Goal: Find specific page/section: Find specific page/section

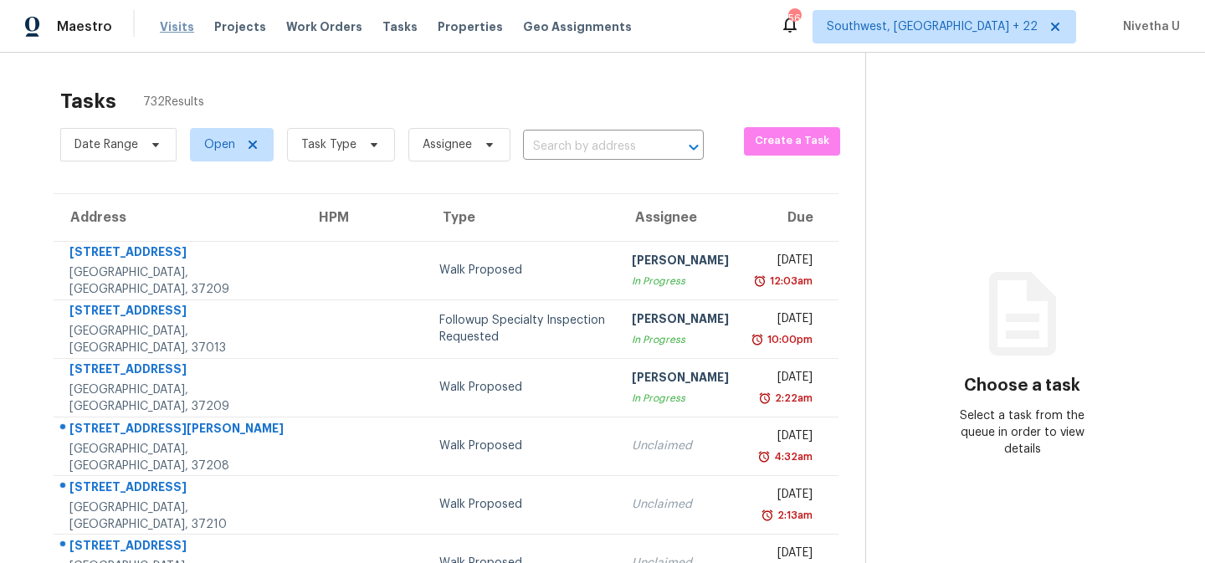
click at [164, 25] on span "Visits" at bounding box center [177, 26] width 34 height 17
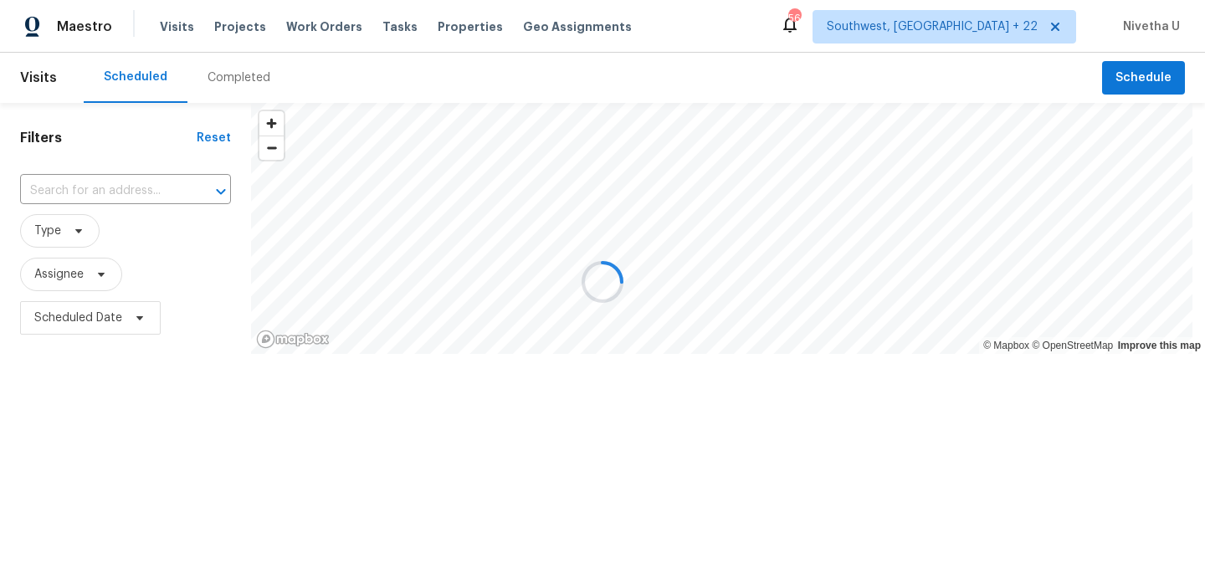
click at [268, 84] on div at bounding box center [602, 281] width 1205 height 563
click at [235, 84] on div at bounding box center [602, 281] width 1205 height 563
click at [235, 84] on div "Completed" at bounding box center [238, 77] width 63 height 17
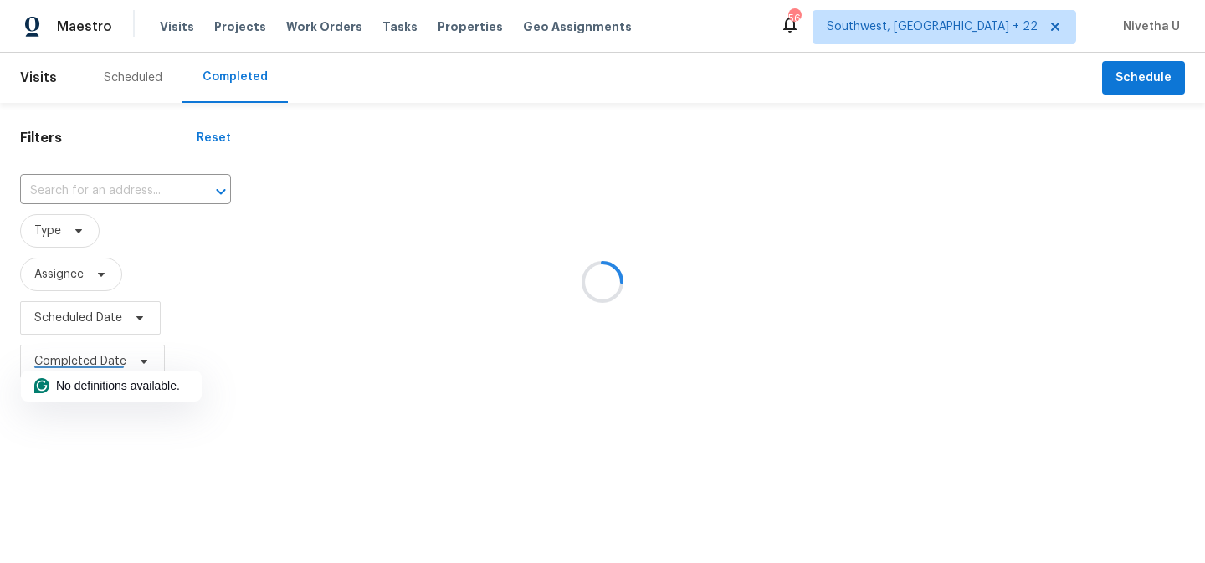
click at [54, 192] on div at bounding box center [602, 281] width 1205 height 563
click at [116, 183] on div at bounding box center [602, 281] width 1205 height 563
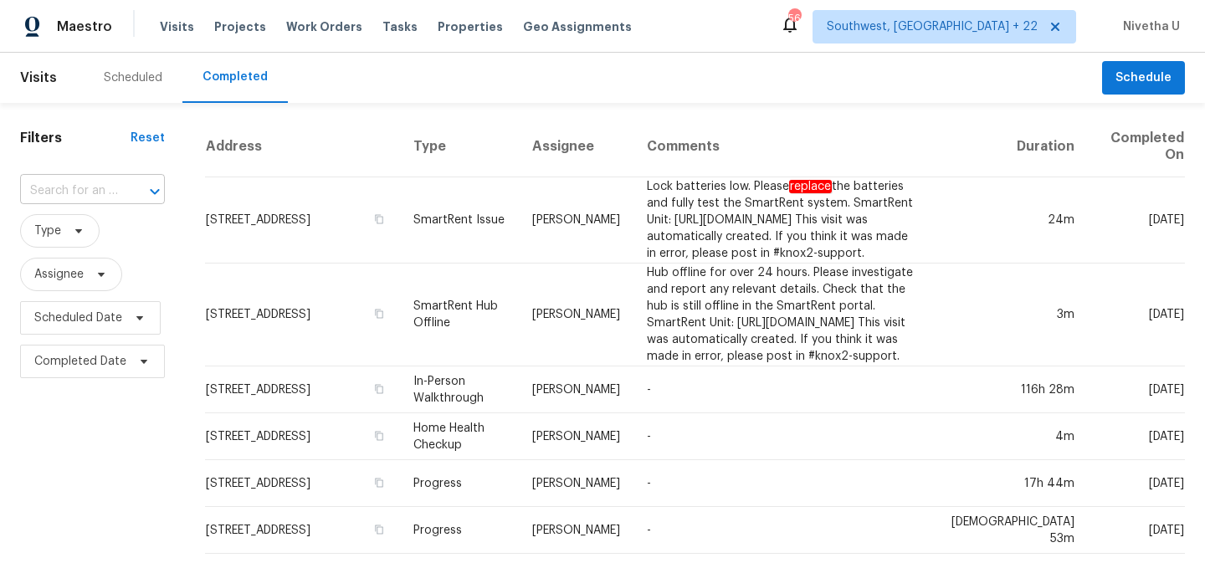
click at [84, 191] on input "text" at bounding box center [69, 191] width 98 height 26
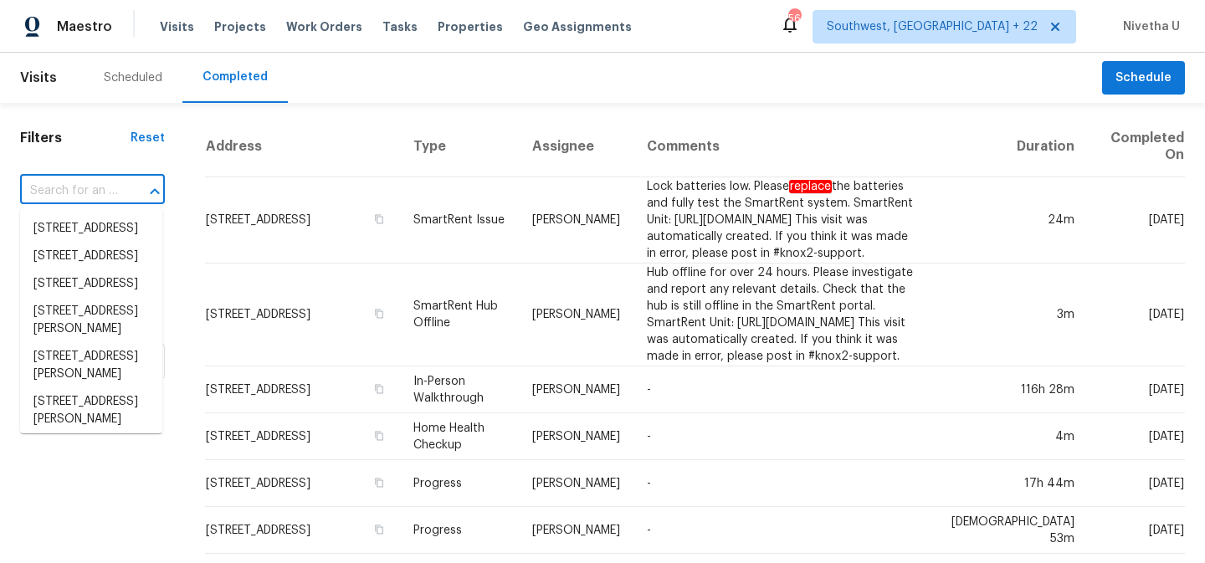
paste input "[STREET_ADDRESS]"
type input "[STREET_ADDRESS]"
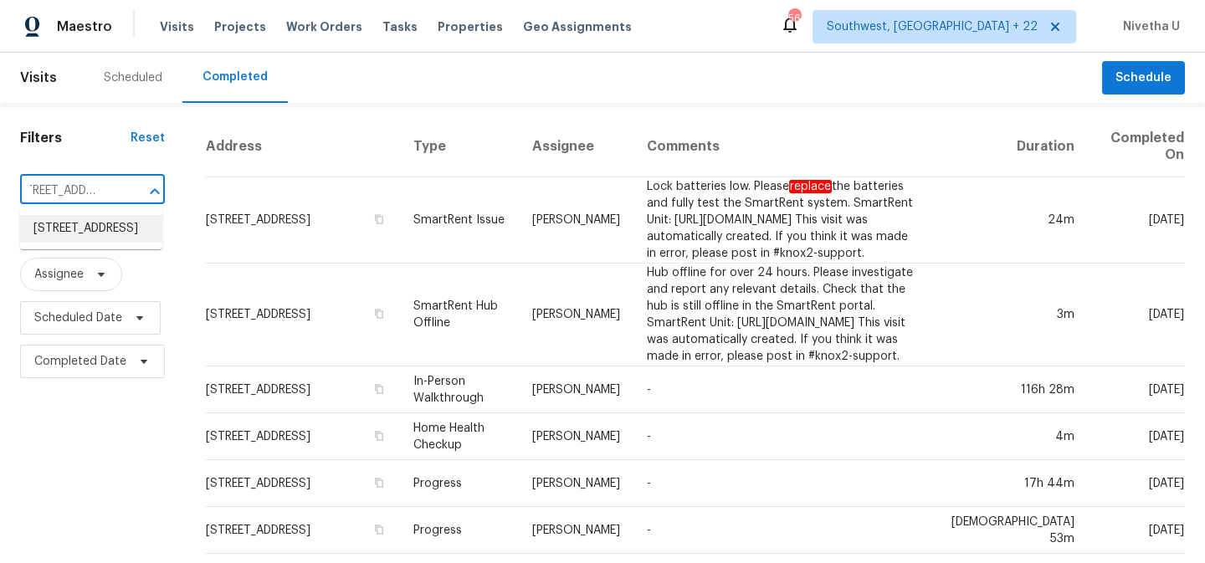
click at [116, 240] on li "[STREET_ADDRESS]" at bounding box center [91, 229] width 142 height 28
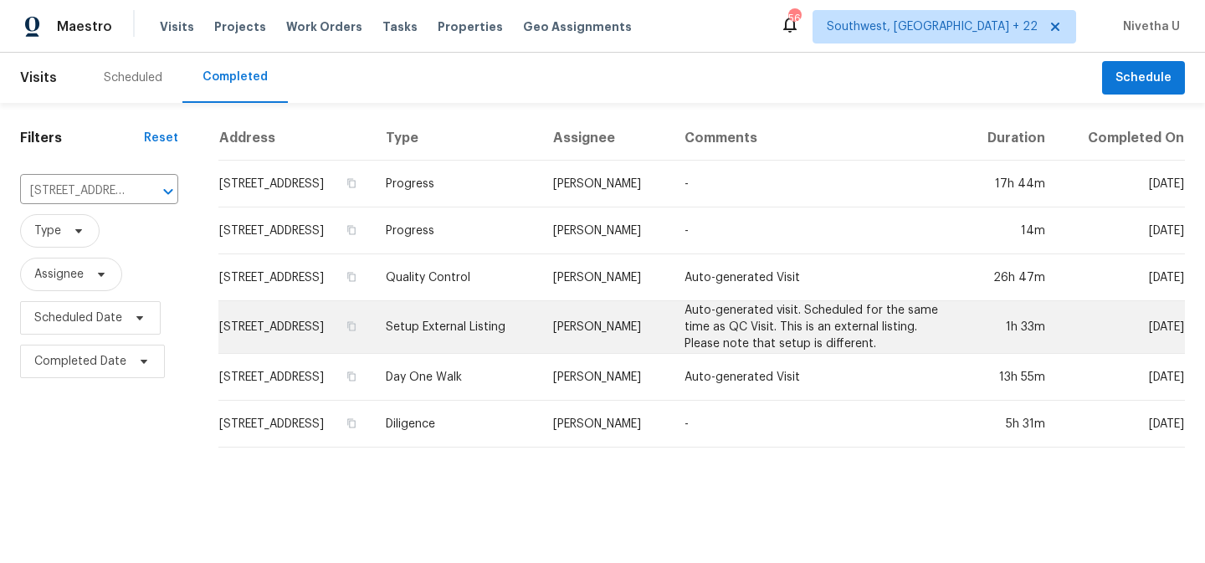
click at [470, 331] on td "Setup External Listing" at bounding box center [456, 327] width 168 height 53
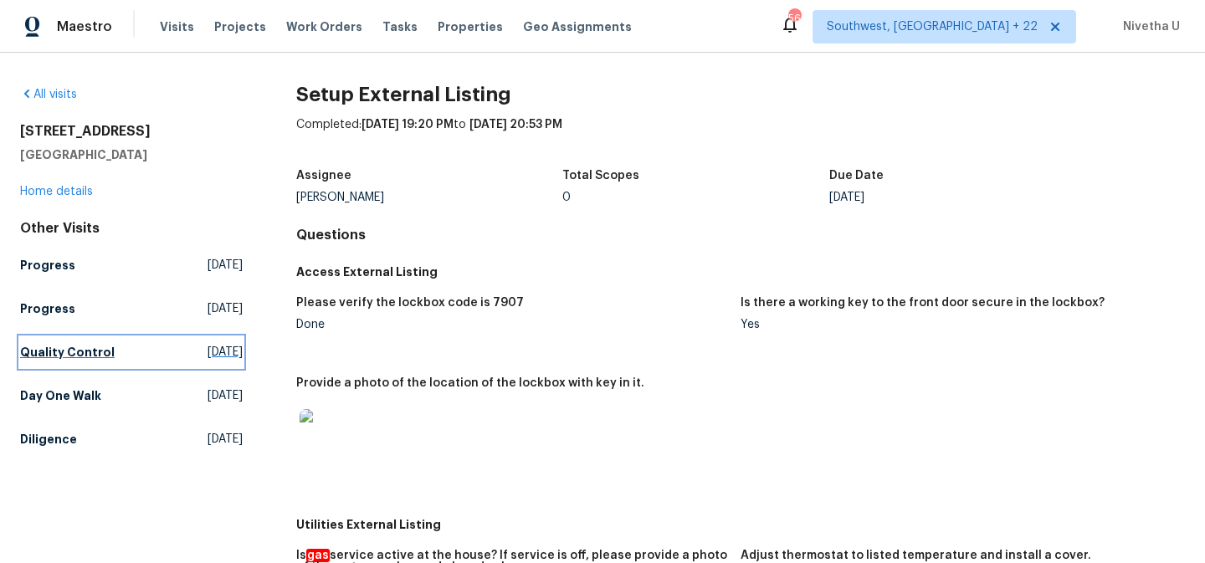
click at [111, 347] on link "Quality Control [DATE]" at bounding box center [131, 352] width 223 height 30
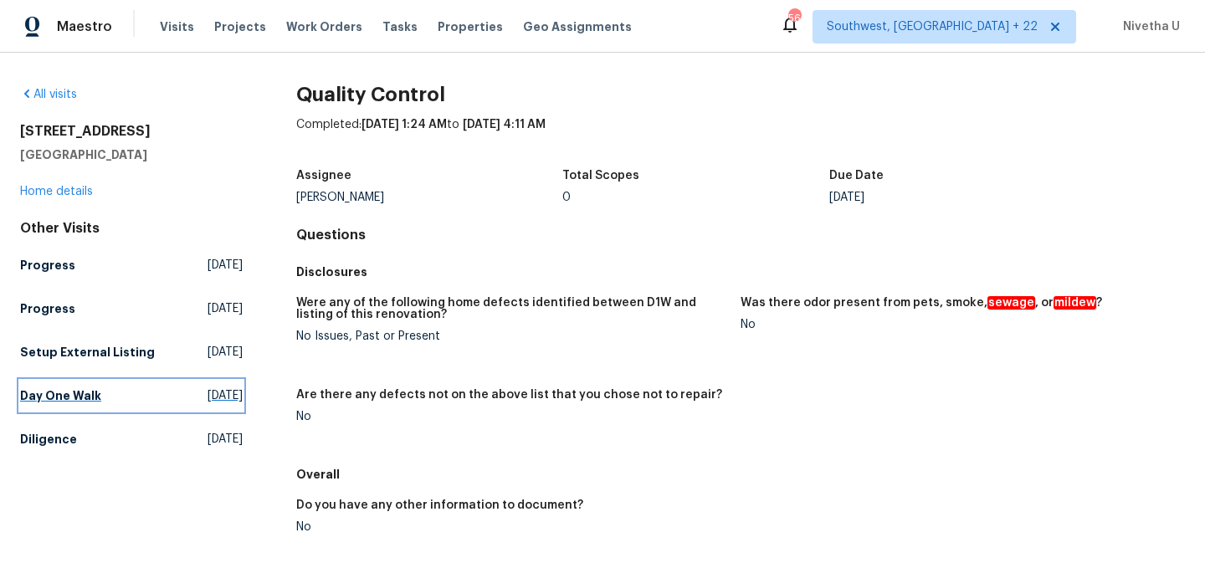
click at [139, 410] on link "Day One Walk [DATE]" at bounding box center [131, 396] width 223 height 30
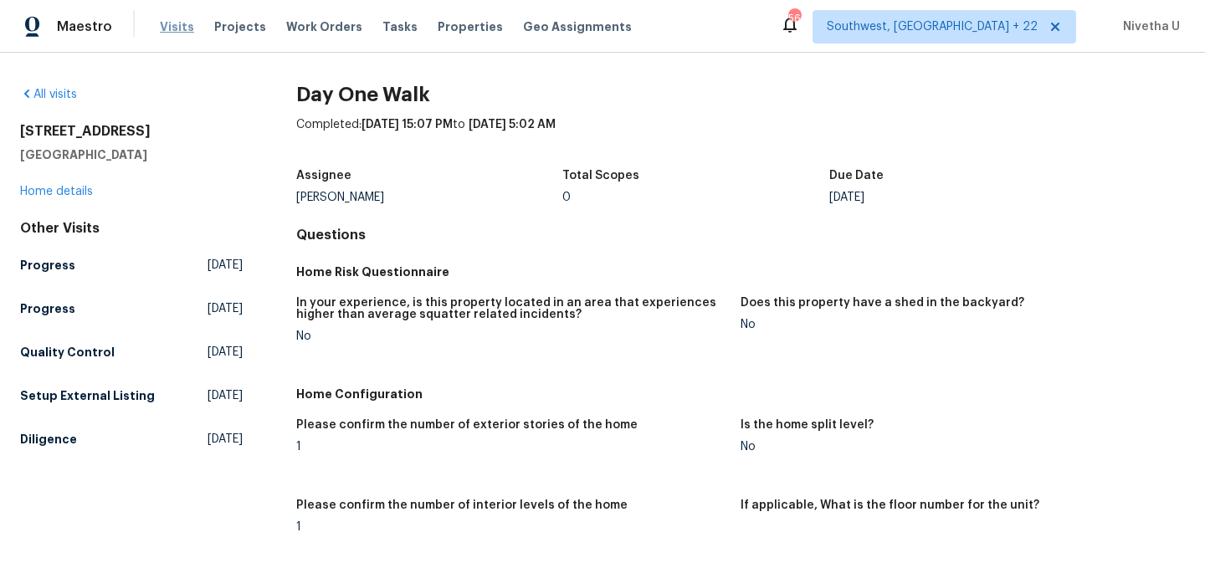
click at [176, 28] on span "Visits" at bounding box center [177, 26] width 34 height 17
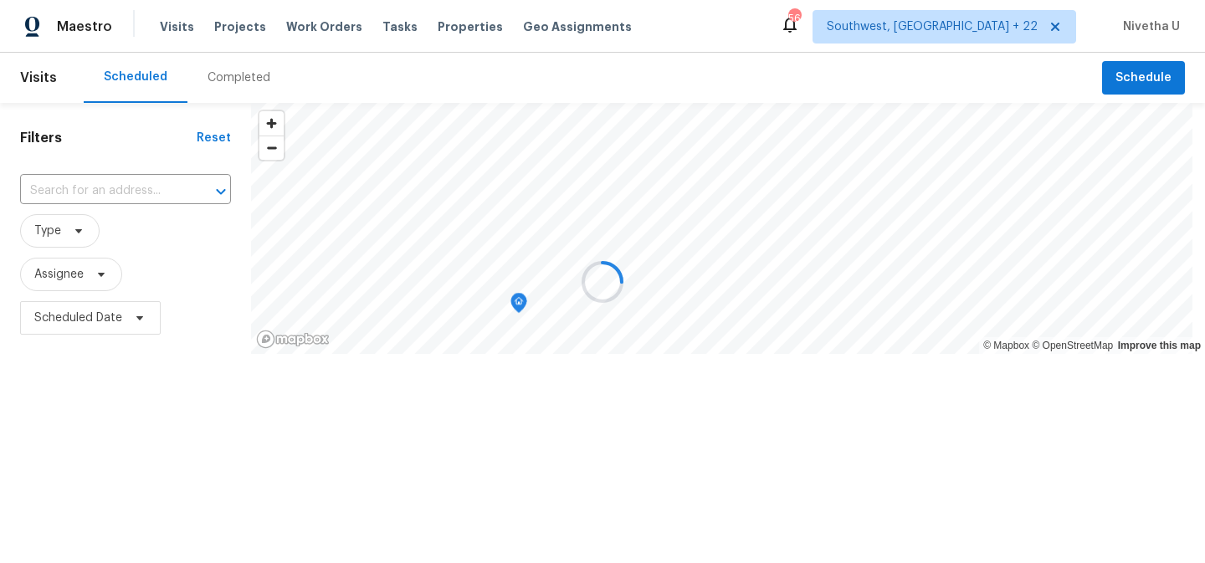
click at [248, 76] on div at bounding box center [602, 281] width 1205 height 563
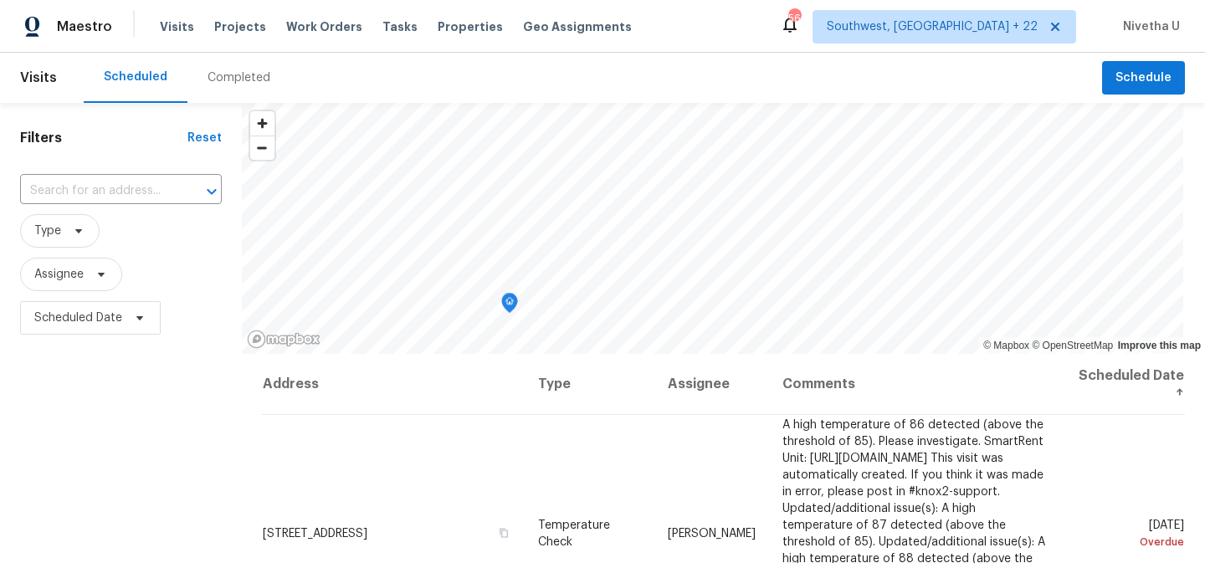
click at [248, 76] on div "Completed" at bounding box center [238, 77] width 63 height 17
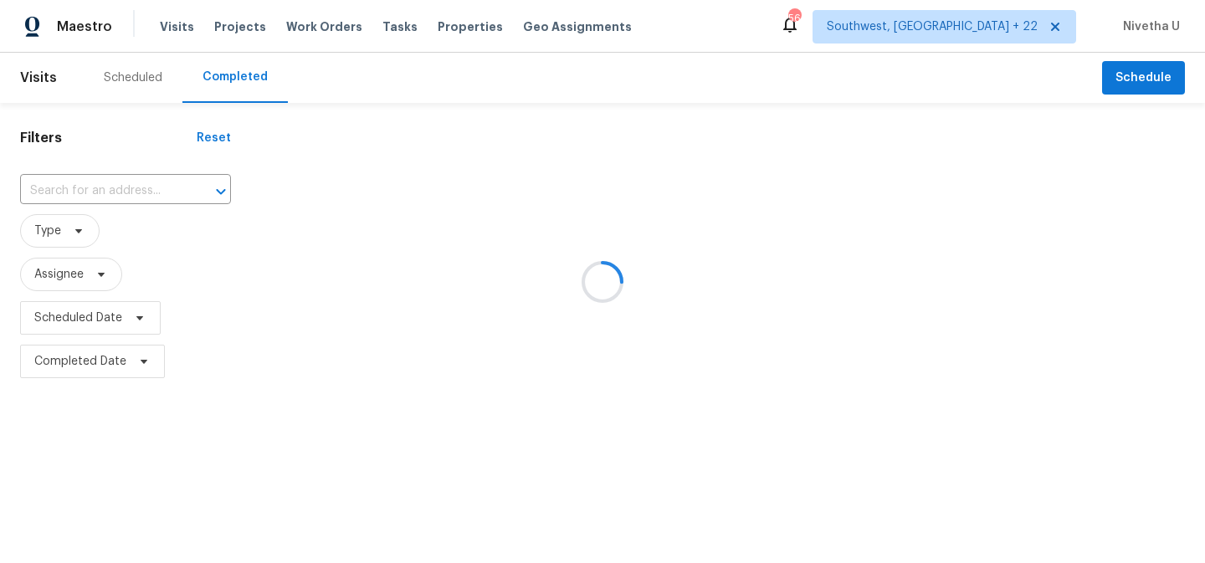
click at [100, 193] on div at bounding box center [602, 281] width 1205 height 563
click at [85, 189] on div at bounding box center [602, 281] width 1205 height 563
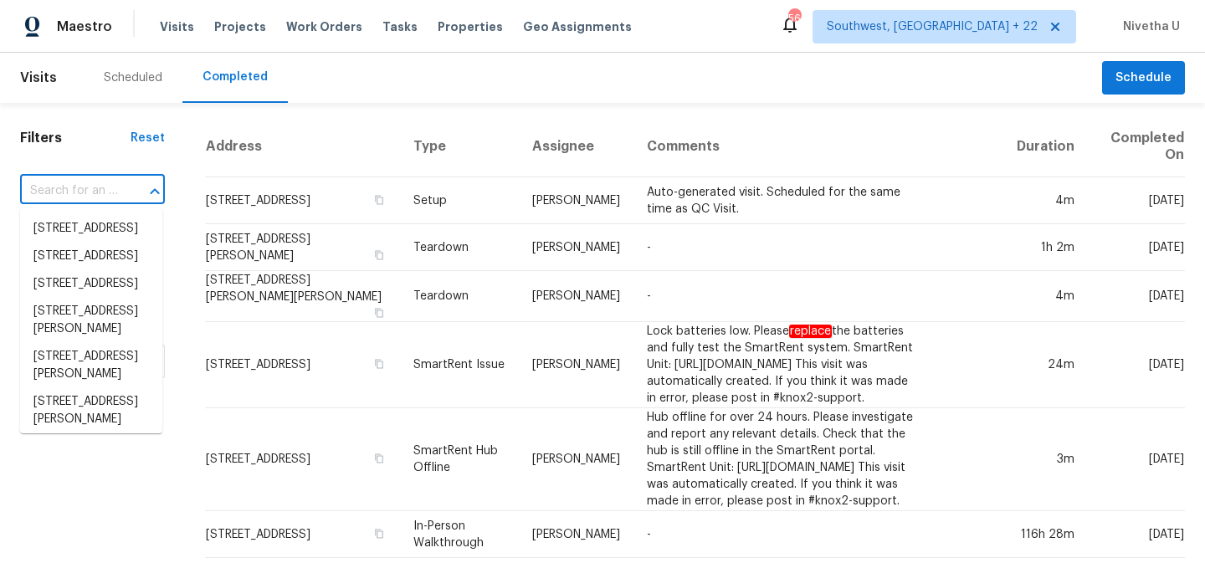
click at [79, 189] on input "text" at bounding box center [69, 191] width 98 height 26
paste input "[STREET_ADDRESS]"
type input "[STREET_ADDRESS]"
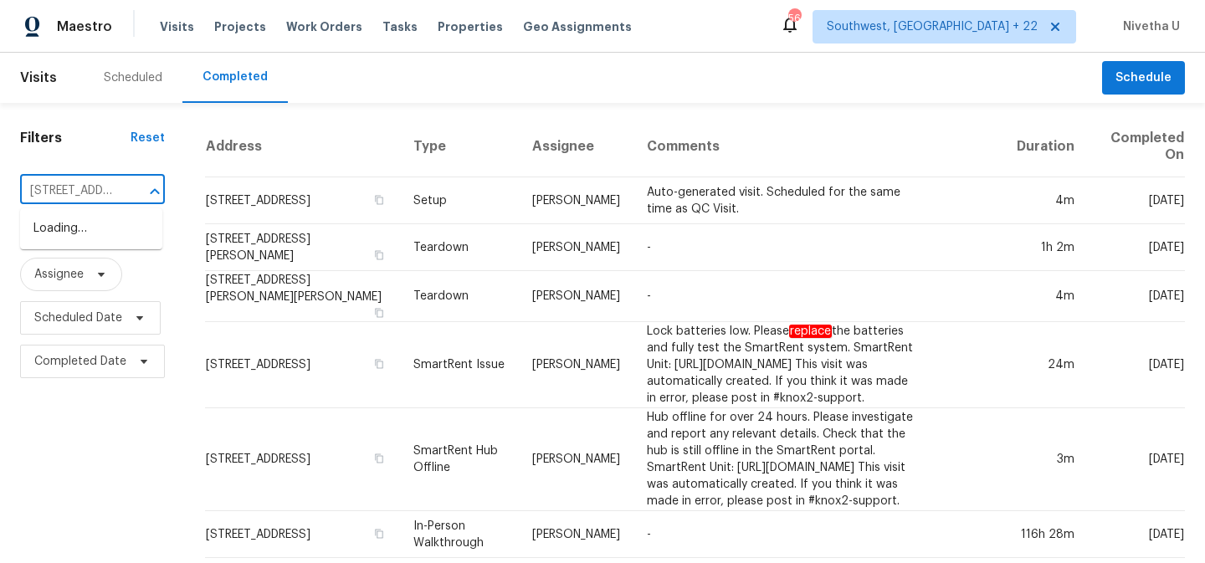
scroll to position [0, 152]
click at [106, 236] on li "[STREET_ADDRESS]" at bounding box center [91, 229] width 142 height 28
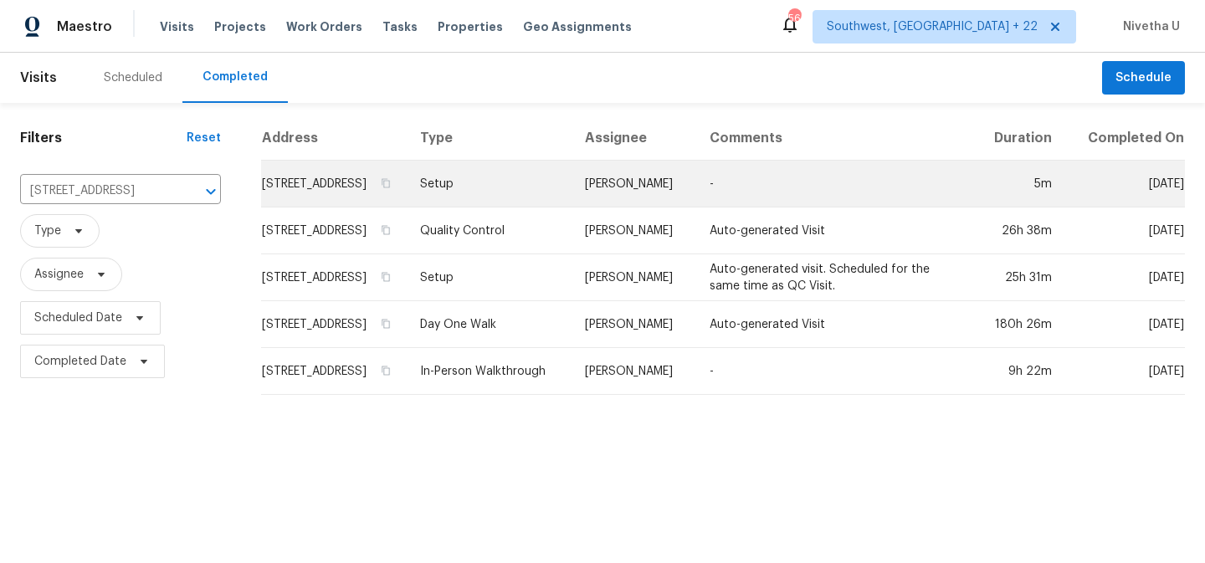
click at [519, 198] on td "Setup" at bounding box center [490, 184] width 166 height 47
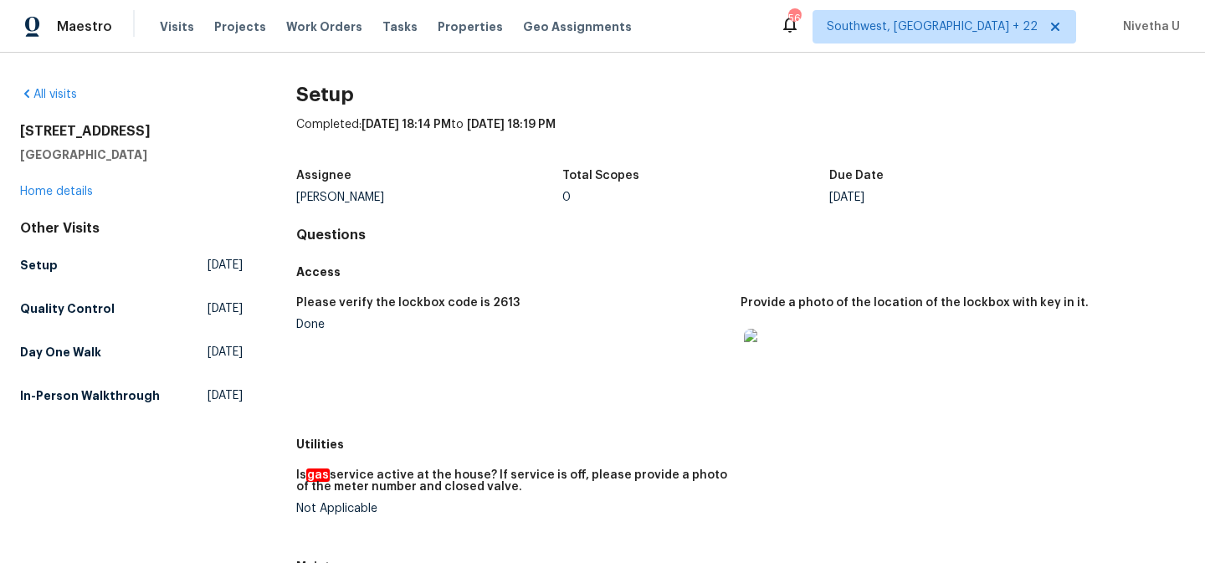
click at [85, 325] on div "Other Visits Setup [DATE] Quality Control [DATE] Day One Walk [DATE] In-Person …" at bounding box center [131, 315] width 223 height 191
click at [76, 309] on h5 "Quality Control" at bounding box center [67, 308] width 95 height 17
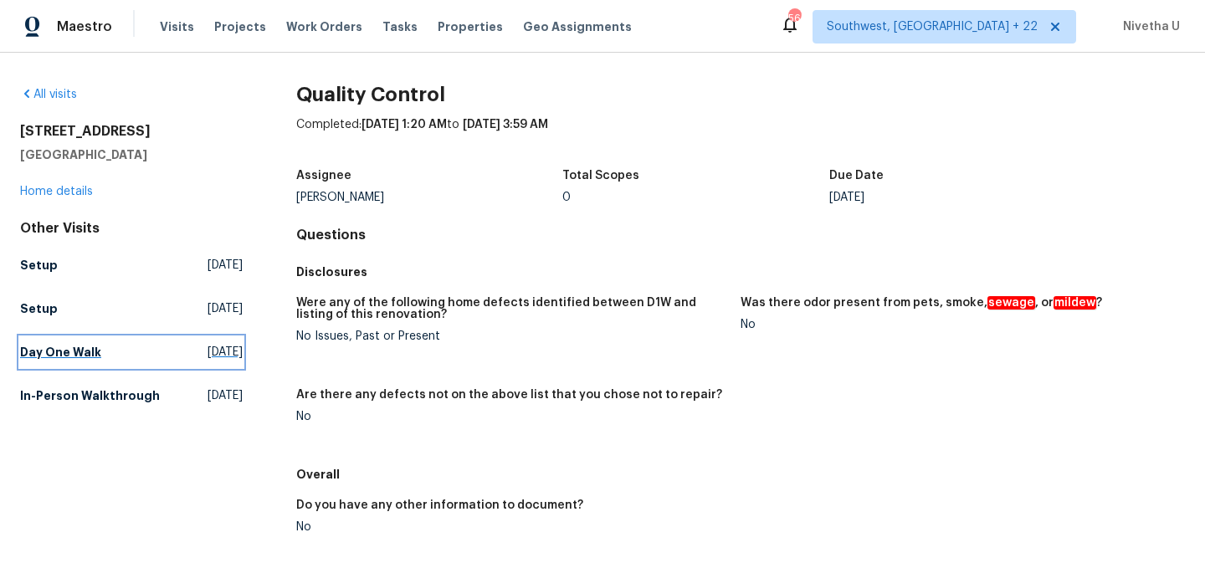
click at [86, 357] on h5 "Day One Walk" at bounding box center [60, 352] width 81 height 17
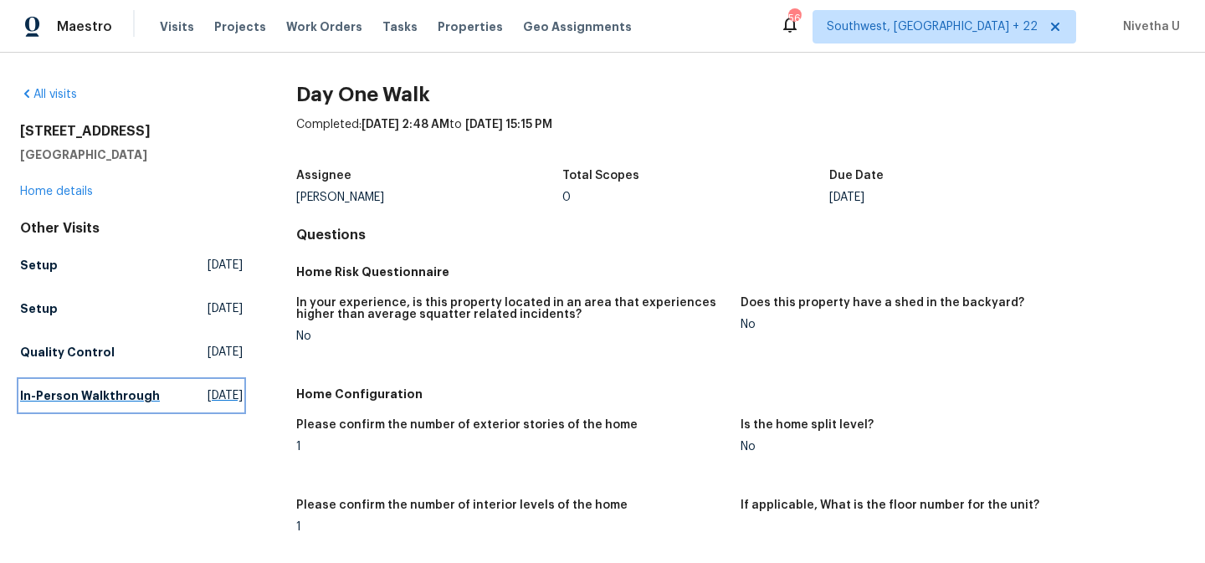
click at [89, 404] on link "In-Person Walkthrough [DATE]" at bounding box center [131, 396] width 223 height 30
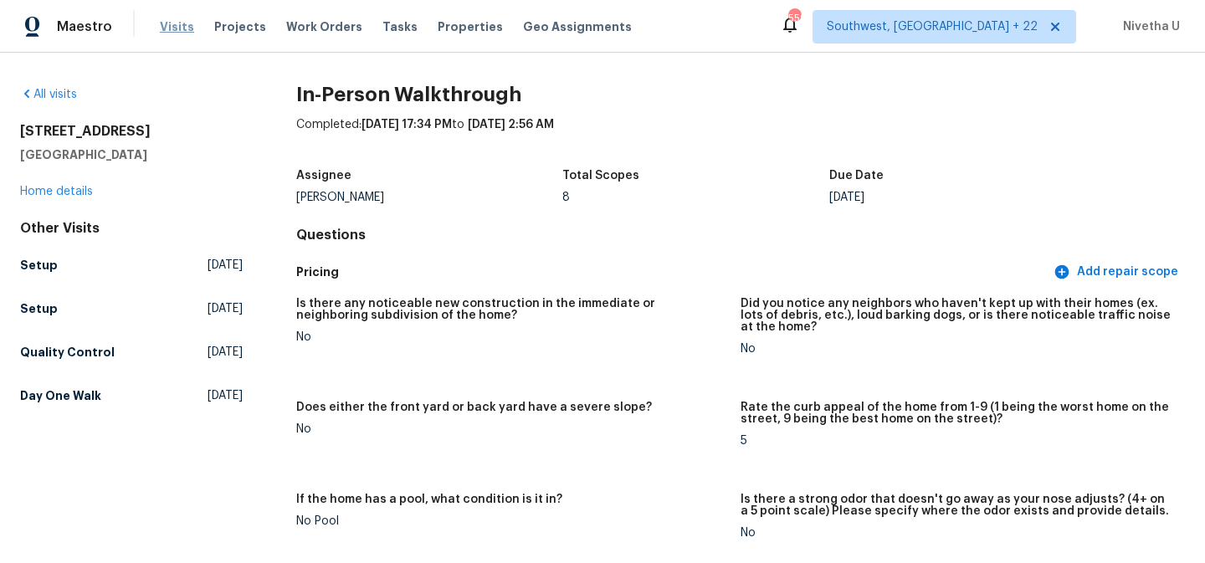
click at [167, 27] on span "Visits" at bounding box center [177, 26] width 34 height 17
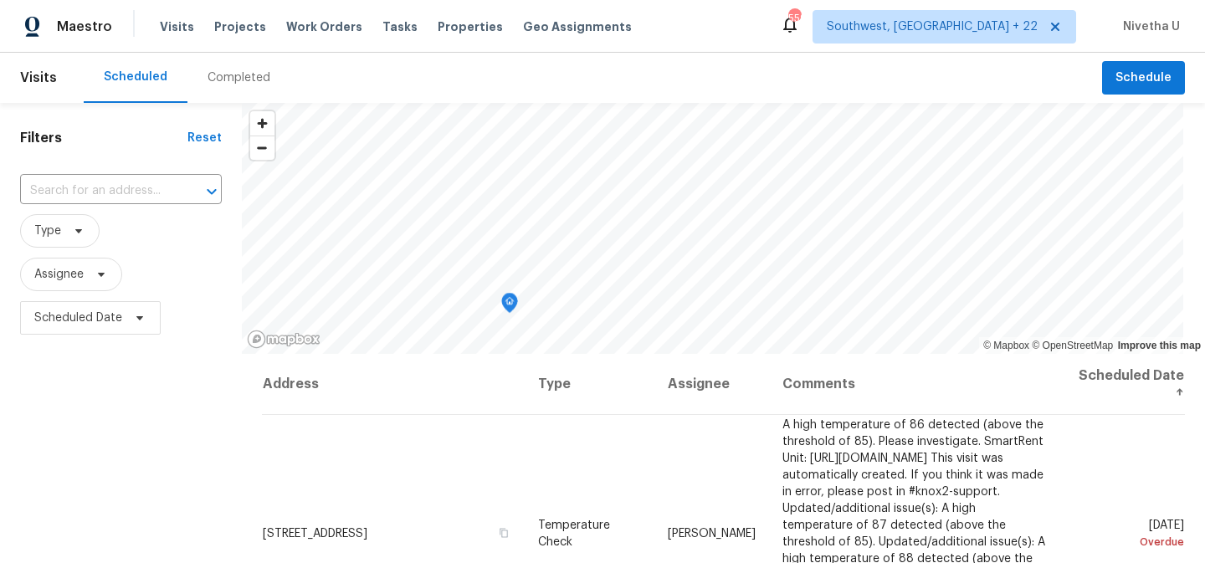
click at [243, 80] on div "Completed" at bounding box center [238, 77] width 63 height 17
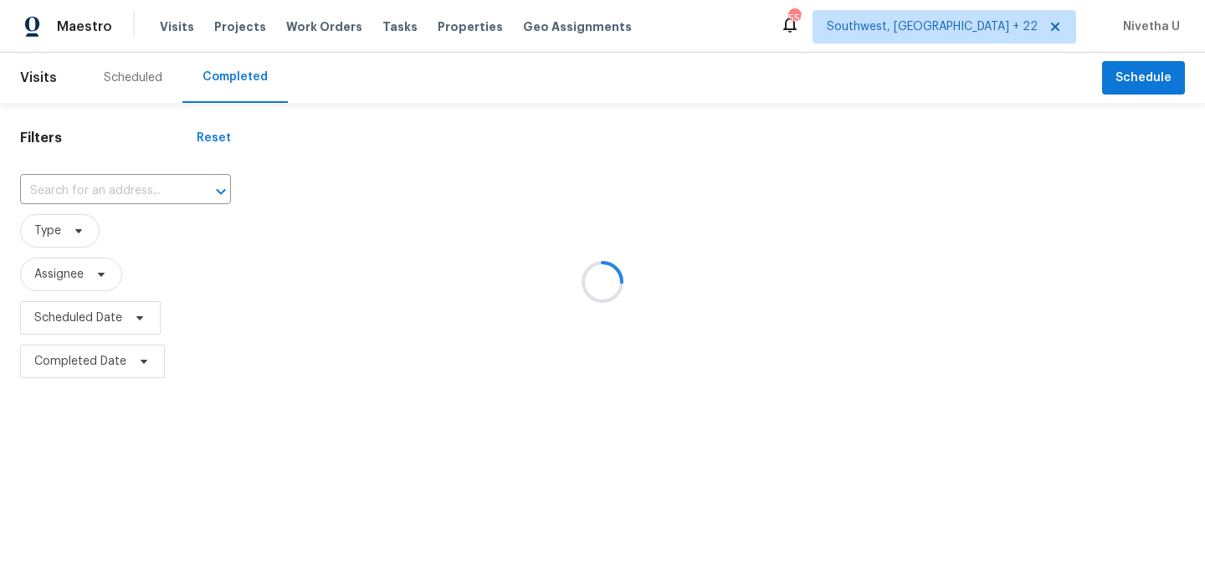
click at [110, 192] on div at bounding box center [602, 281] width 1205 height 563
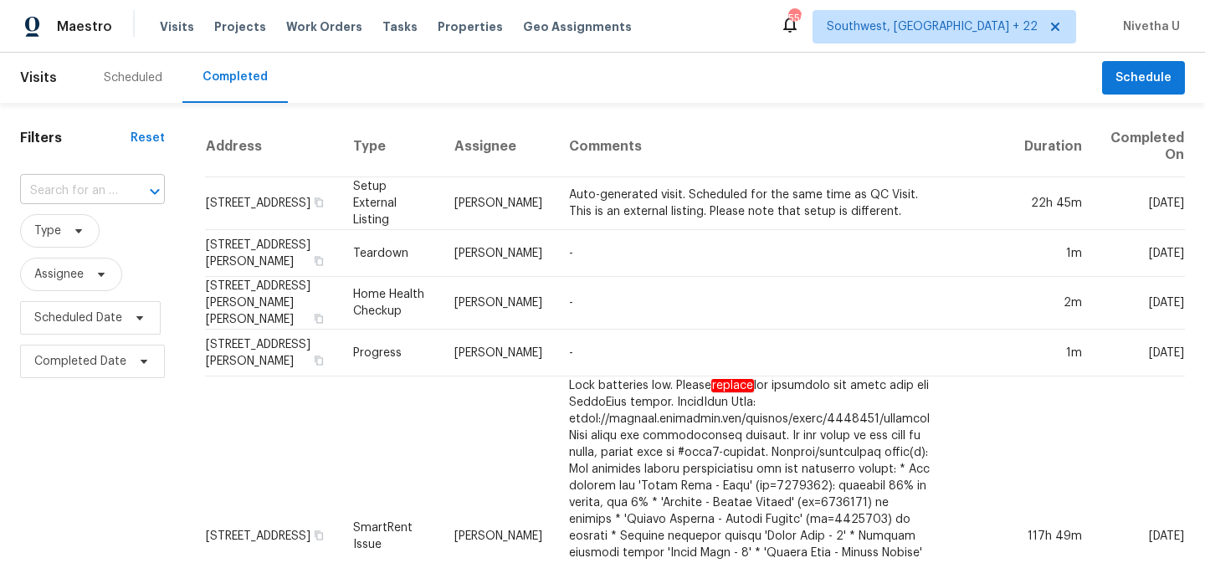
click at [99, 197] on input "text" at bounding box center [69, 191] width 98 height 26
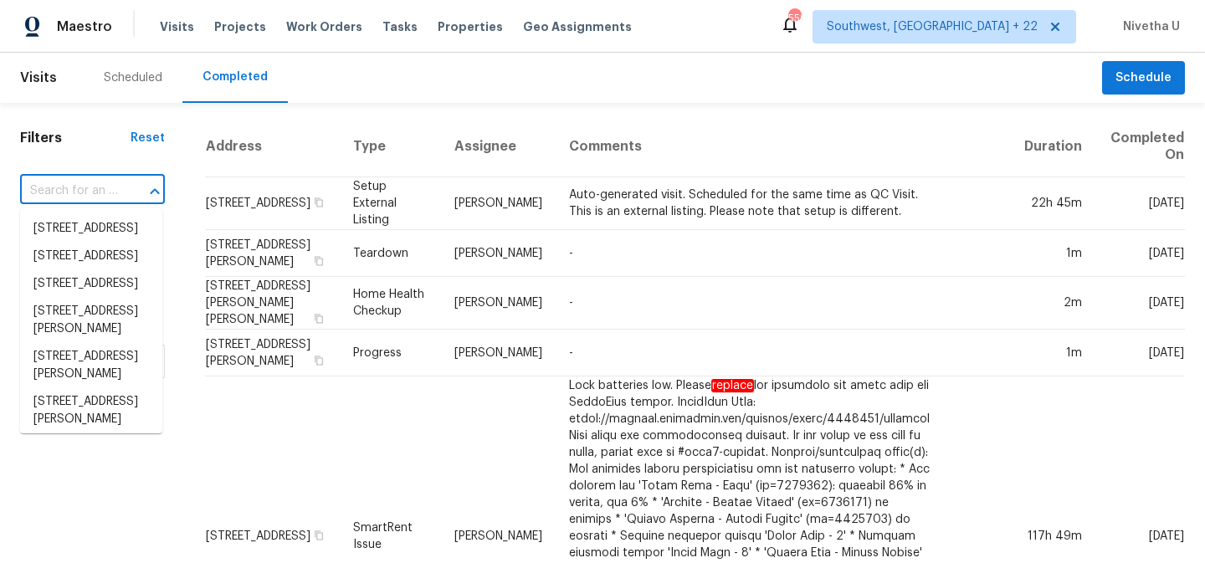
paste input "[STREET_ADDRESS][PERSON_NAME]"
type input "[STREET_ADDRESS][PERSON_NAME]"
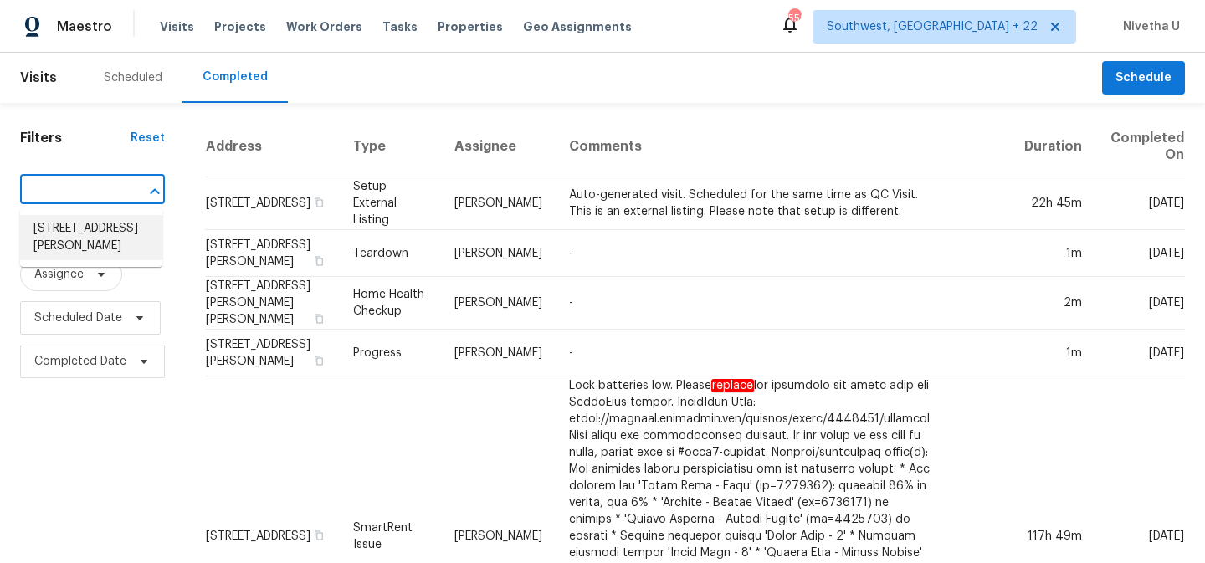
click at [105, 246] on li "[STREET_ADDRESS][PERSON_NAME]" at bounding box center [91, 237] width 142 height 45
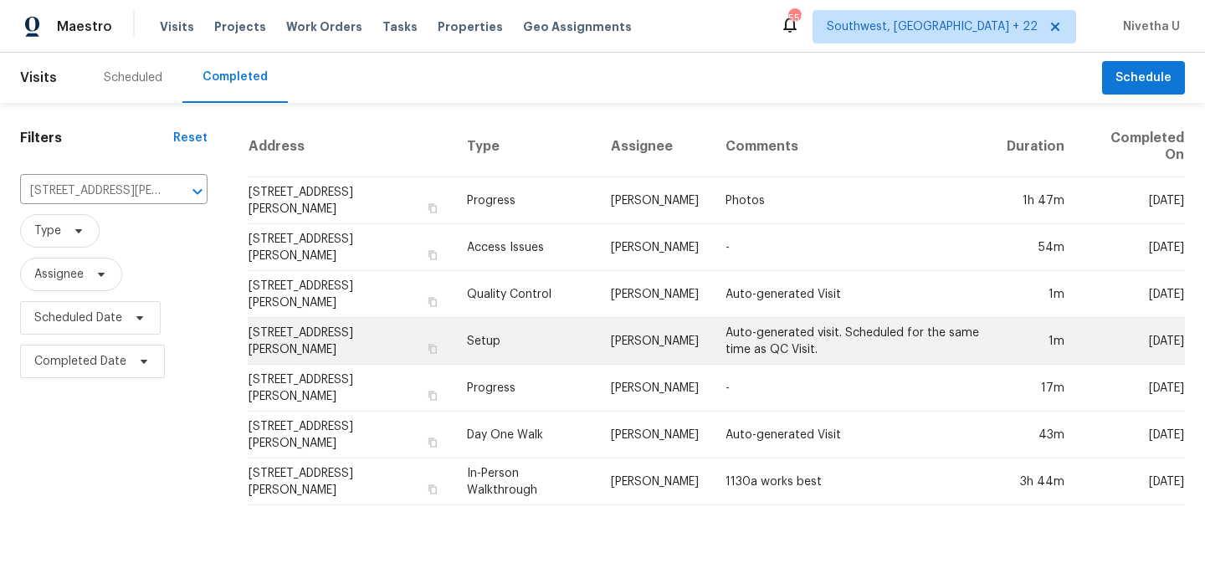
click at [525, 346] on td "Setup" at bounding box center [525, 341] width 144 height 47
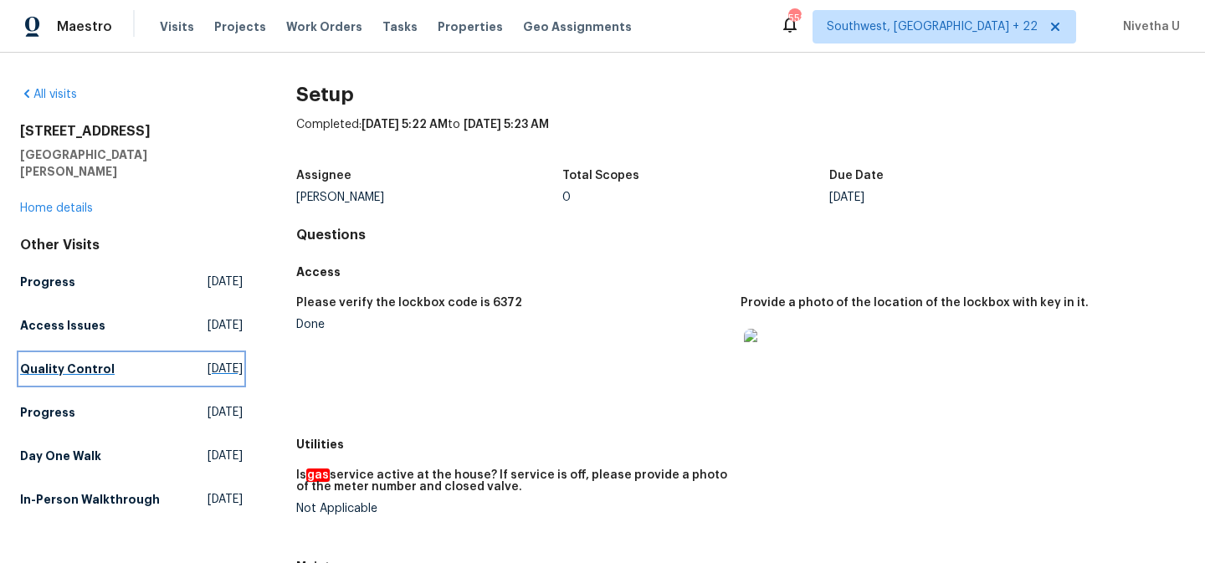
click at [78, 361] on h5 "Quality Control" at bounding box center [67, 369] width 95 height 17
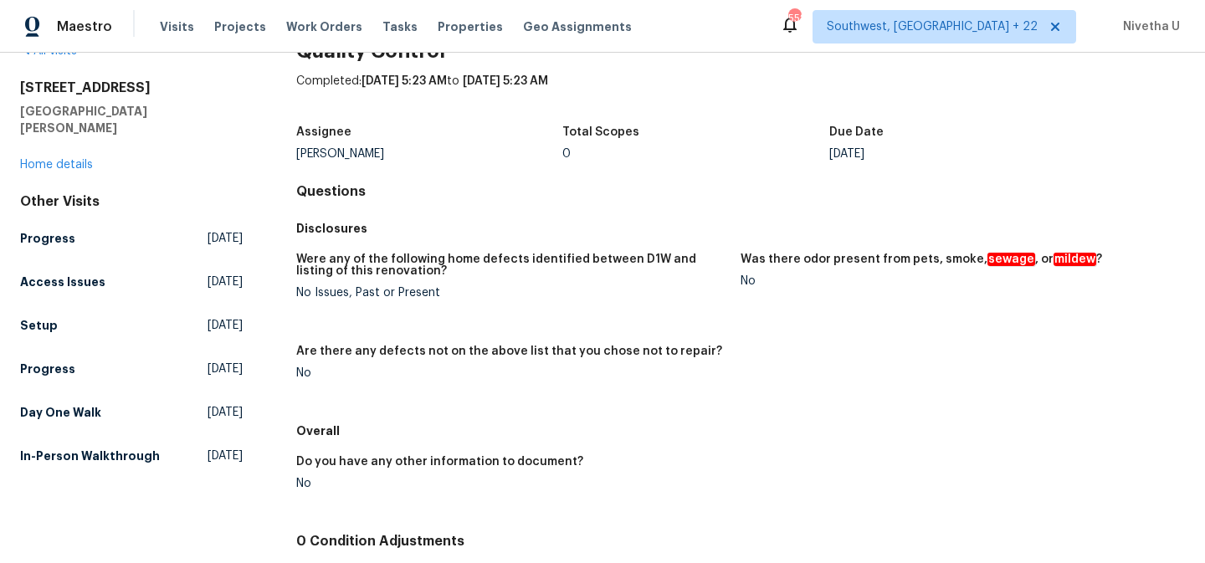
scroll to position [24, 0]
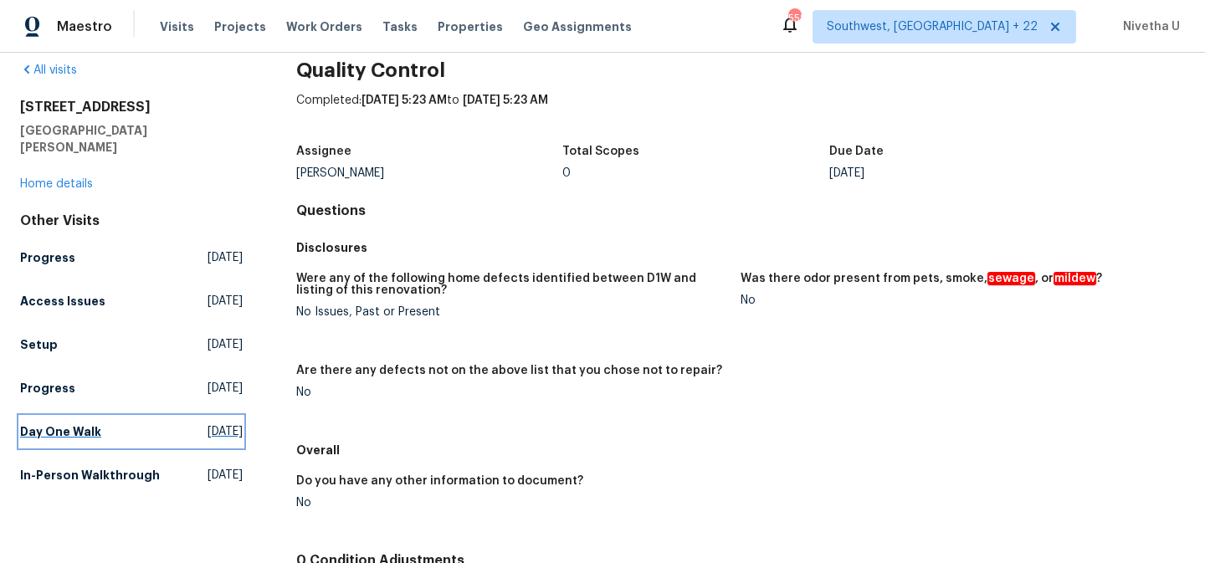
click at [72, 423] on h5 "Day One Walk" at bounding box center [60, 431] width 81 height 17
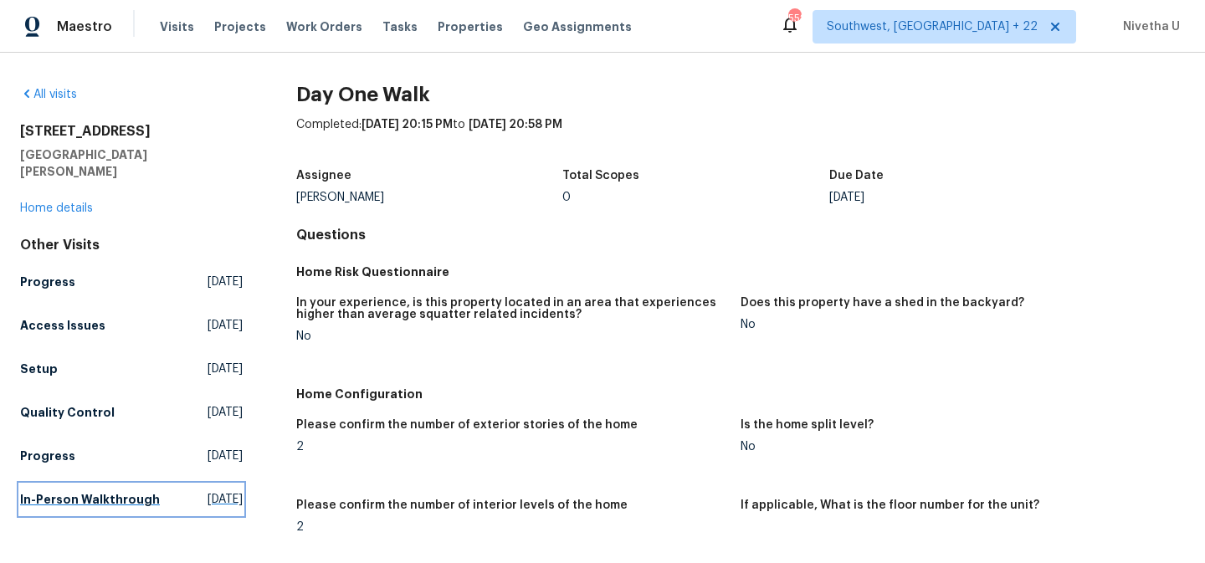
click at [76, 491] on h5 "In-Person Walkthrough" at bounding box center [90, 499] width 140 height 17
